Goal: Navigation & Orientation: Find specific page/section

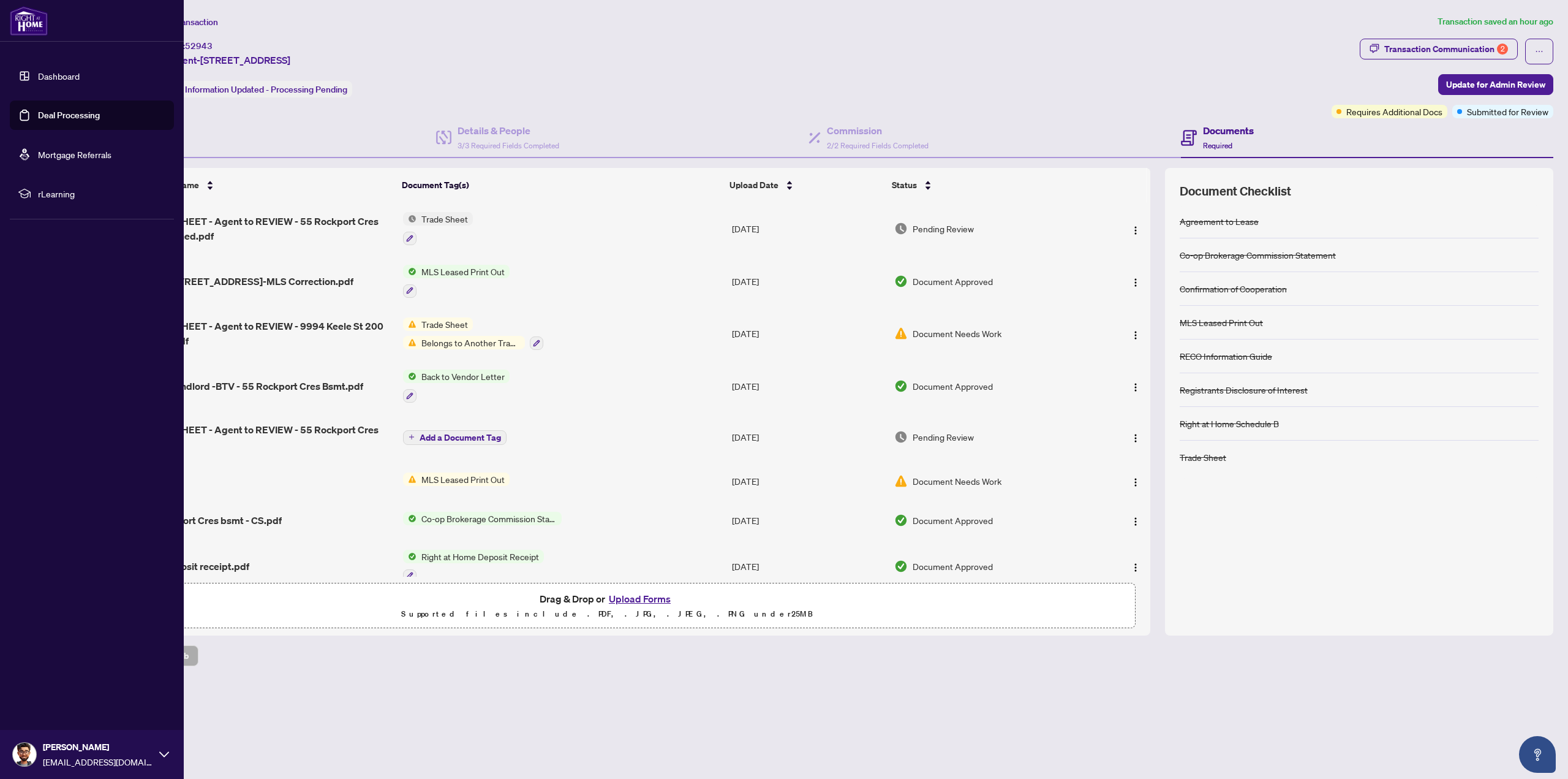
click at [72, 113] on link "Deal Processing" at bounding box center [69, 115] width 62 height 11
